Goal: Find specific page/section: Find specific page/section

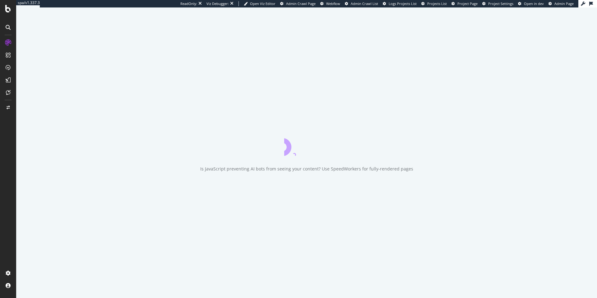
click at [470, 6] on span "Project Page" at bounding box center [467, 3] width 20 height 5
